Goal: Information Seeking & Learning: Learn about a topic

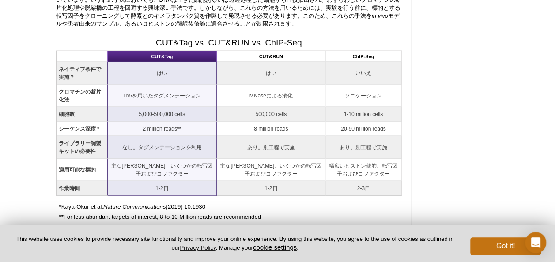
scroll to position [933, 0]
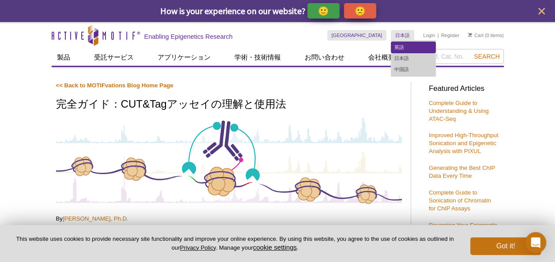
click at [401, 44] on link "英語" at bounding box center [413, 47] width 44 height 11
click at [426, 49] on link "英語" at bounding box center [413, 47] width 44 height 11
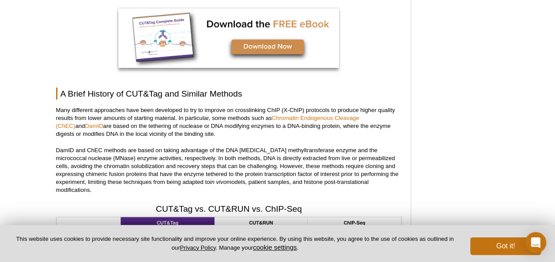
scroll to position [972, 0]
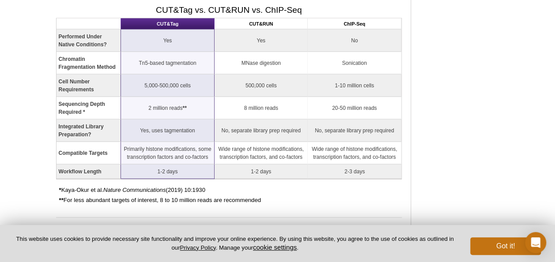
scroll to position [1007, 0]
